Goal: Task Accomplishment & Management: Complete application form

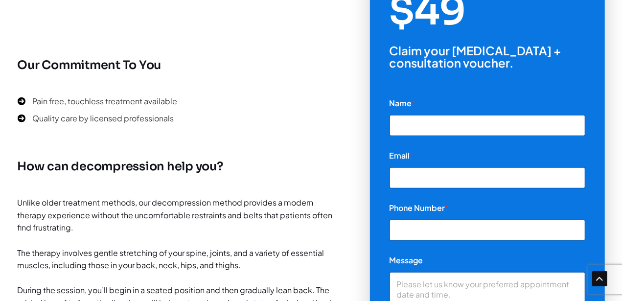
scroll to position [342, 0]
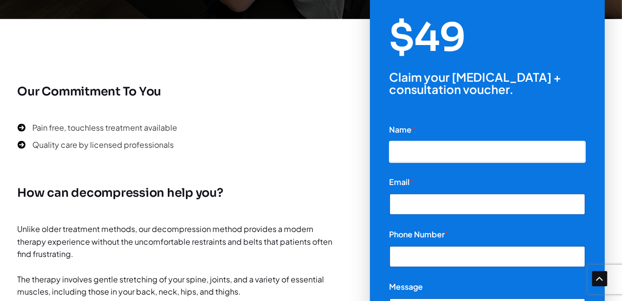
click at [414, 149] on input "Name *" at bounding box center [488, 151] width 196 height 21
type input "[PERSON_NAME]"
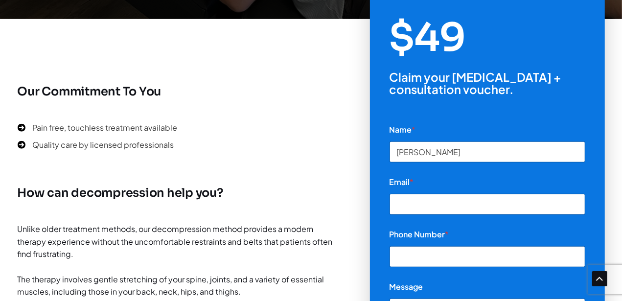
type input "[PERSON_NAME][EMAIL_ADDRESS][DOMAIN_NAME]"
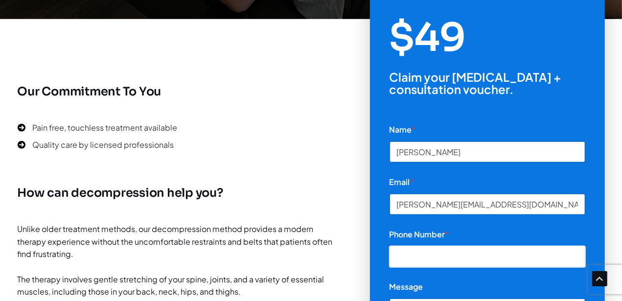
type input "9707571111"
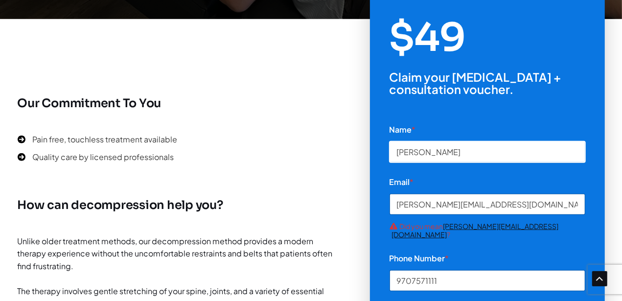
scroll to position [391, 0]
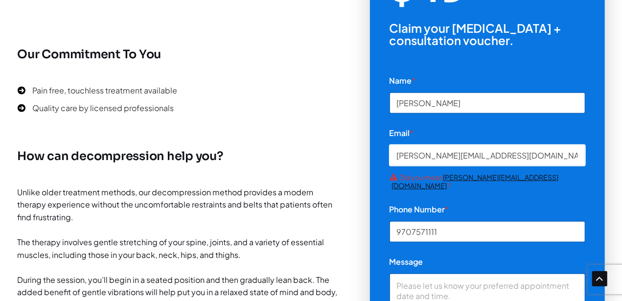
drag, startPoint x: 489, startPoint y: 155, endPoint x: 290, endPoint y: 151, distance: 199.3
click at [292, 151] on div "Our Commitment To You Pain free, touchless treatment available Quality care by …" at bounding box center [311, 210] width 587 height 383
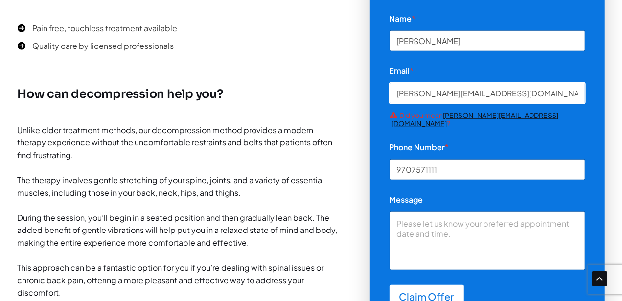
scroll to position [490, 0]
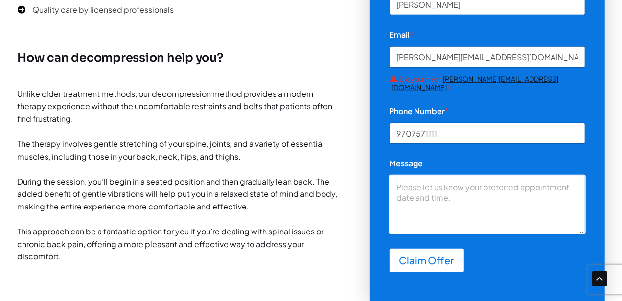
click at [542, 180] on textarea "Message" at bounding box center [488, 204] width 196 height 59
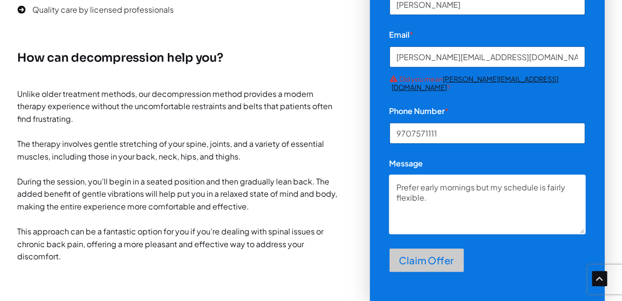
type textarea "Prefer early mornings but my schedule is fairly flexible."
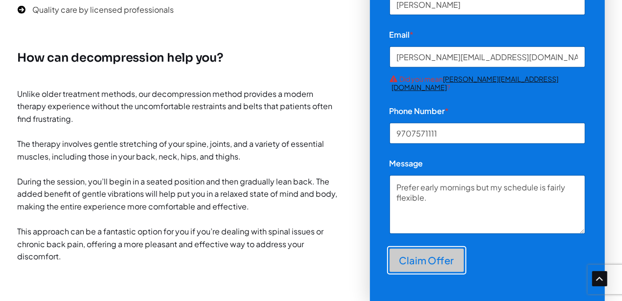
click at [424, 251] on button "Claim Offer" at bounding box center [427, 260] width 74 height 23
